Goal: Information Seeking & Learning: Learn about a topic

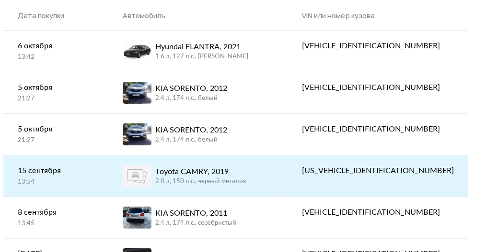
scroll to position [96, 0]
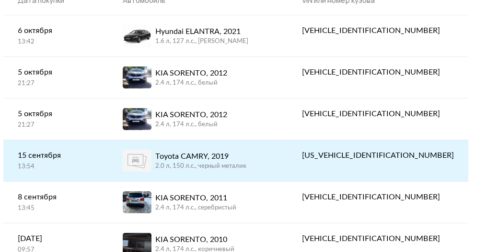
click at [234, 160] on div "Toyota CAMRY, 2019" at bounding box center [200, 156] width 91 height 11
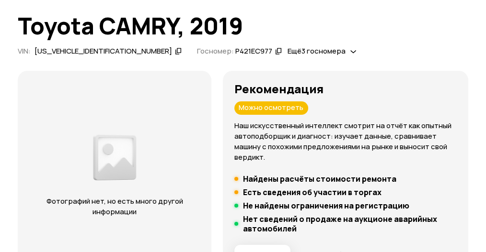
scroll to position [64, 0]
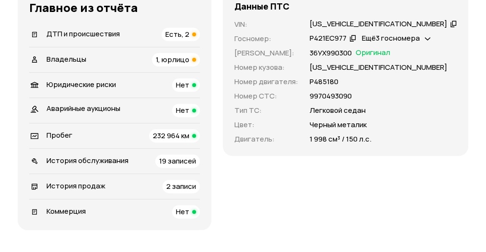
scroll to position [383, 0]
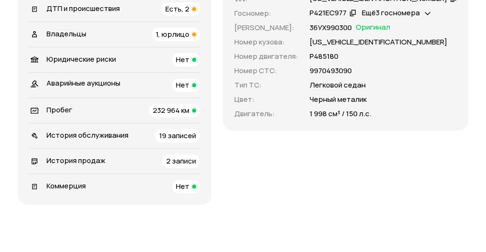
click at [189, 14] on span "Есть, 2" at bounding box center [177, 9] width 24 height 10
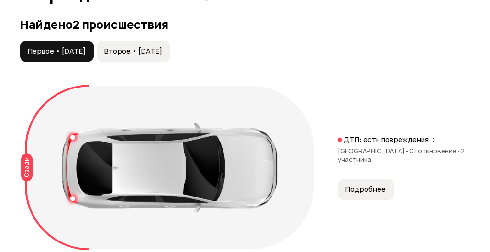
scroll to position [1081, 0]
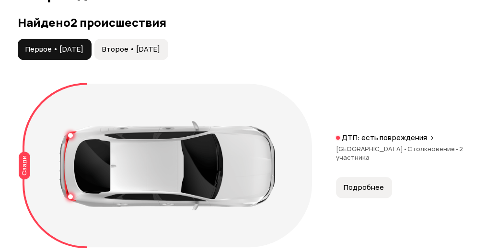
click at [369, 193] on span "Подробнее" at bounding box center [363, 188] width 40 height 10
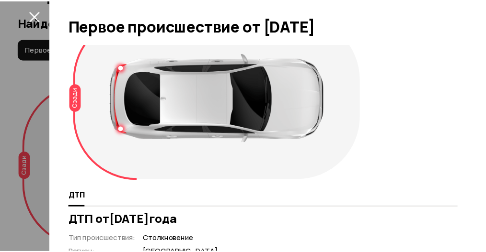
scroll to position [0, 0]
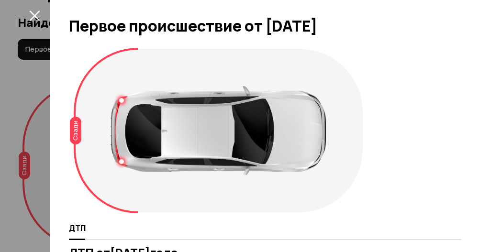
click at [38, 10] on icon "закрыть" at bounding box center [34, 15] width 11 height 11
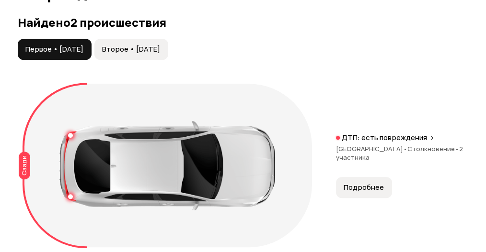
click at [136, 54] on span "Второе • [DATE]" at bounding box center [131, 50] width 58 height 10
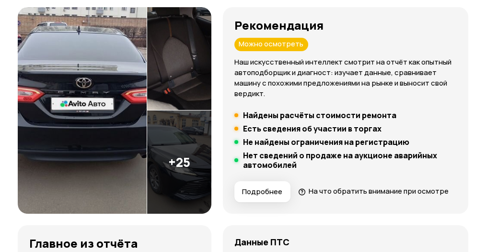
scroll to position [159, 0]
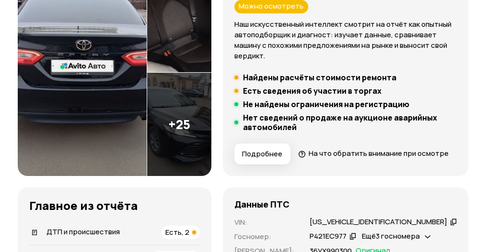
click at [203, 134] on img at bounding box center [179, 124] width 64 height 103
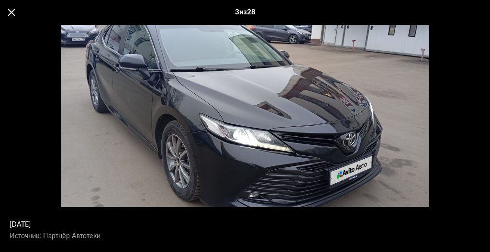
click at [12, 11] on span at bounding box center [11, 12] width 7 height 7
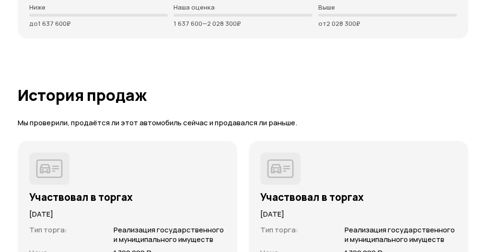
scroll to position [2682, 0]
